Goal: Transaction & Acquisition: Purchase product/service

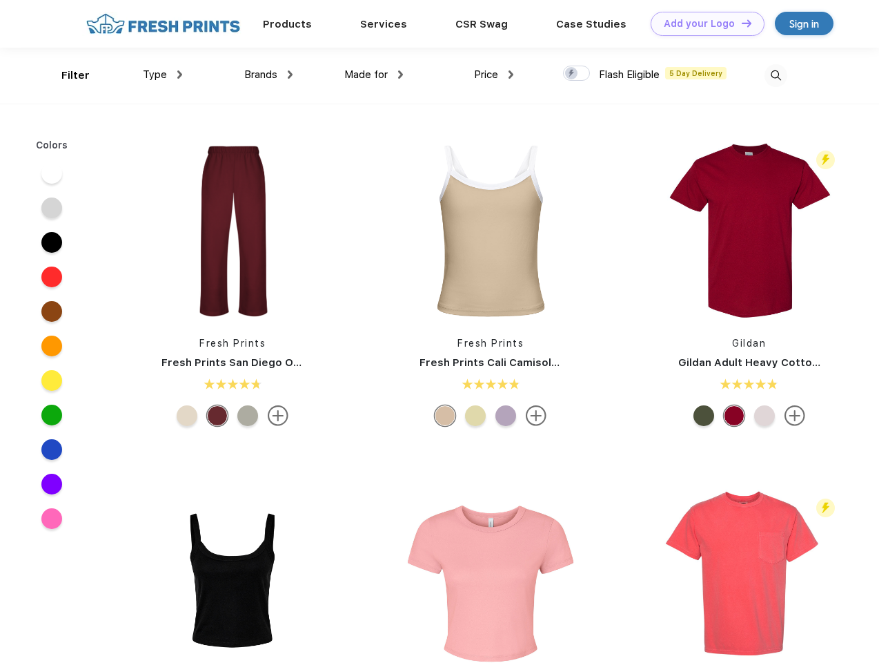
click at [703, 23] on link "Add your Logo Design Tool" at bounding box center [708, 24] width 114 height 24
click at [0, 0] on div "Design Tool" at bounding box center [0, 0] width 0 height 0
click at [740, 23] on link "Add your Logo Design Tool" at bounding box center [708, 24] width 114 height 24
click at [66, 75] on div "Filter" at bounding box center [75, 76] width 28 height 16
click at [163, 75] on span "Type" at bounding box center [155, 74] width 24 height 12
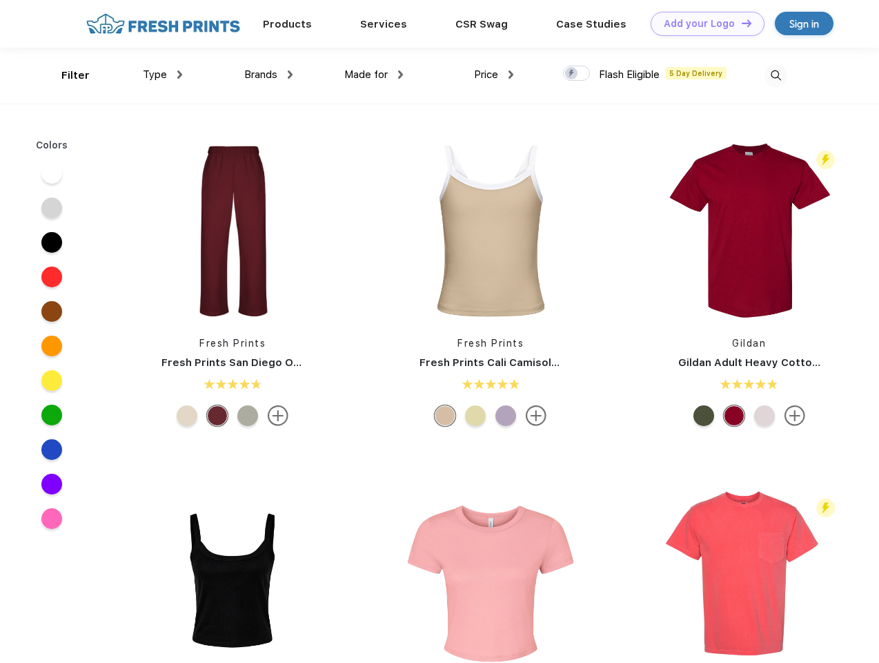
click at [268, 75] on span "Brands" at bounding box center [260, 74] width 33 height 12
click at [374, 75] on span "Made for" at bounding box center [365, 74] width 43 height 12
click at [494, 75] on span "Price" at bounding box center [486, 74] width 24 height 12
click at [577, 74] on div at bounding box center [576, 73] width 27 height 15
click at [572, 74] on input "checkbox" at bounding box center [567, 69] width 9 height 9
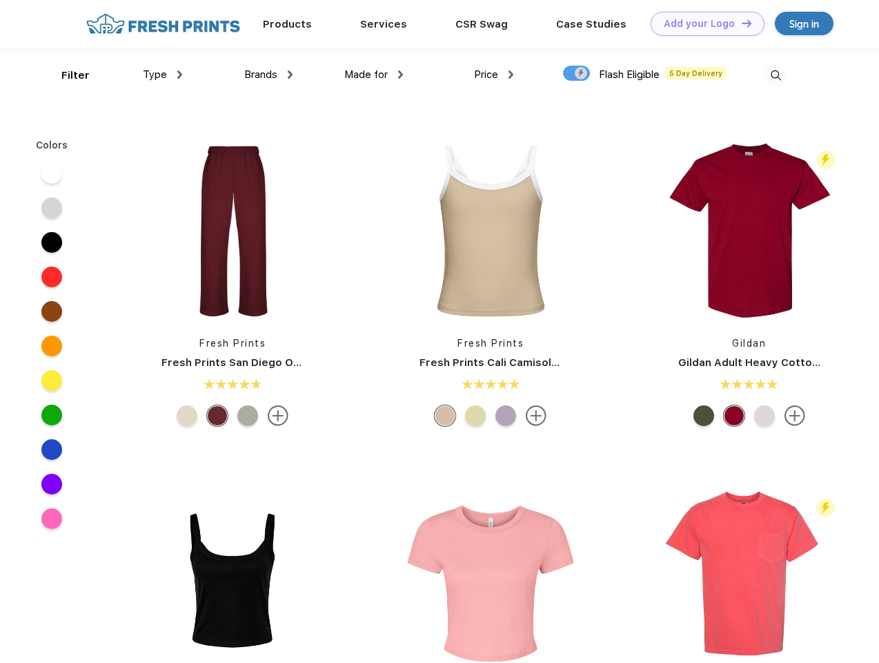
click at [776, 75] on img at bounding box center [776, 75] width 23 height 23
